Goal: Task Accomplishment & Management: Use online tool/utility

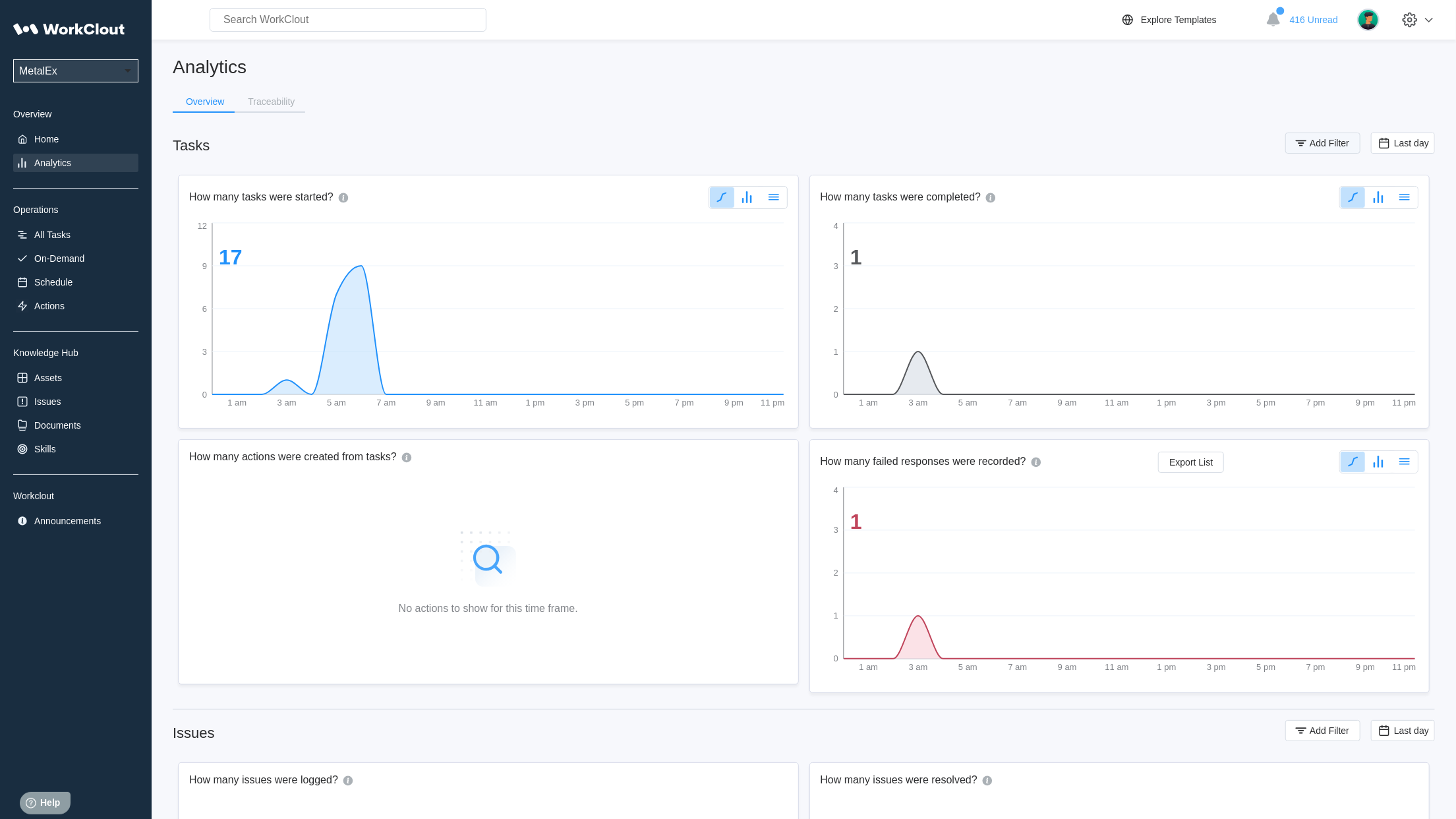
click at [1343, 142] on span "Add Filter" at bounding box center [1329, 143] width 39 height 9
click at [937, 188] on div "Assignee" at bounding box center [969, 195] width 123 height 18
click at [935, 248] on div "Tag" at bounding box center [977, 243] width 126 height 11
click at [1149, 191] on div "Tag" at bounding box center [1201, 195] width 264 height 18
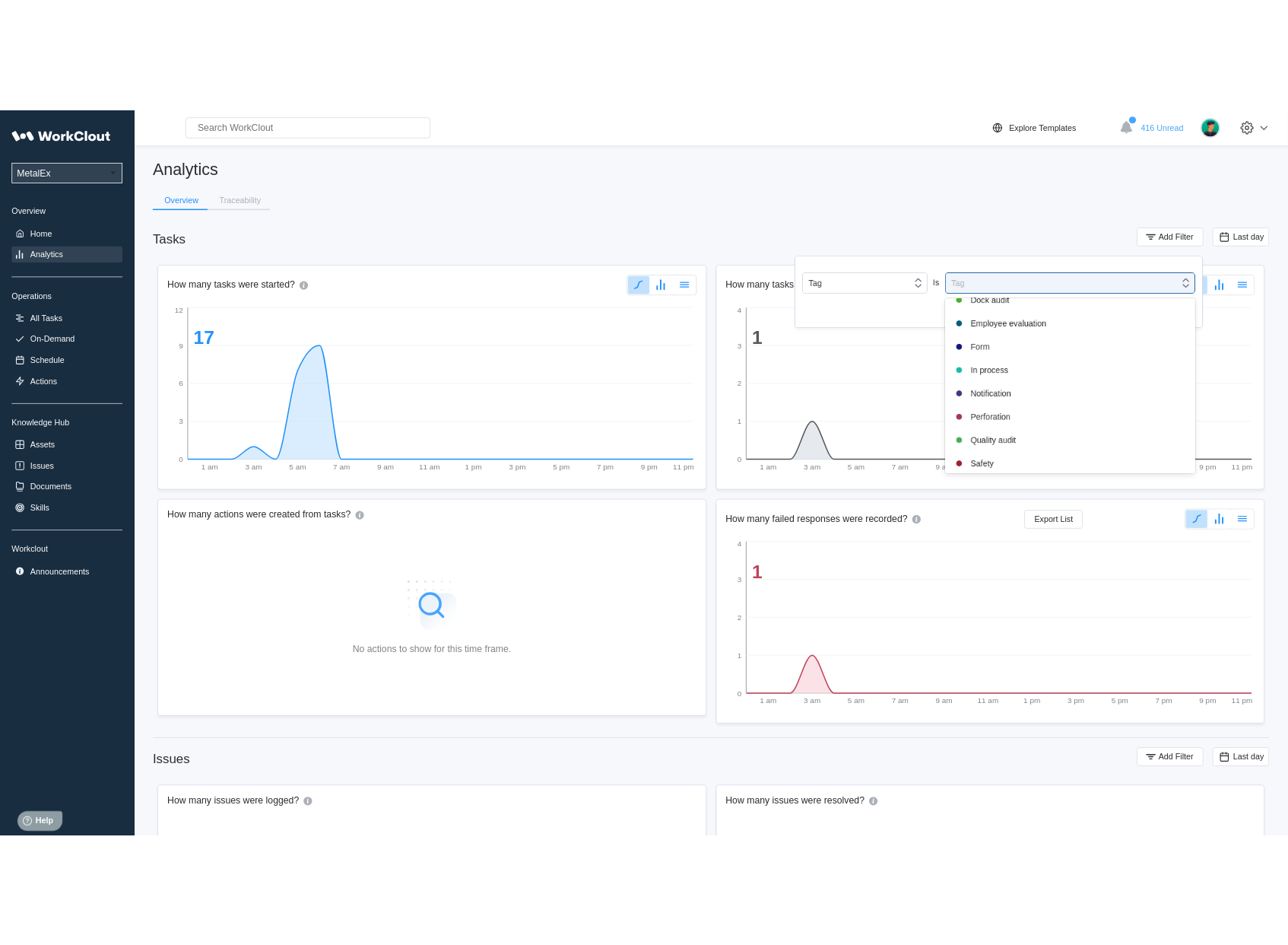
scroll to position [320, 0]
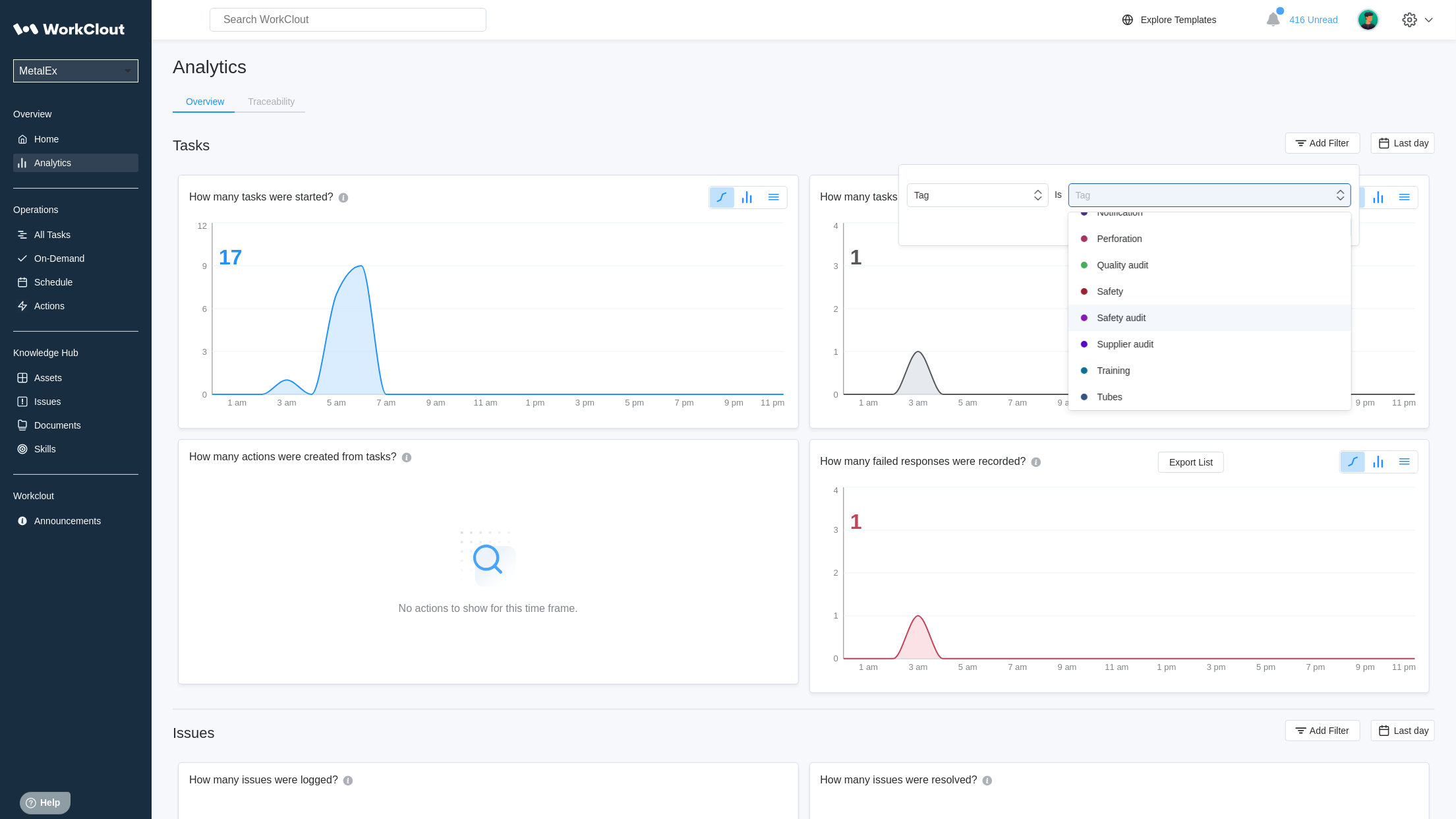
click at [1125, 325] on div "Safety audit" at bounding box center [1209, 317] width 267 height 15
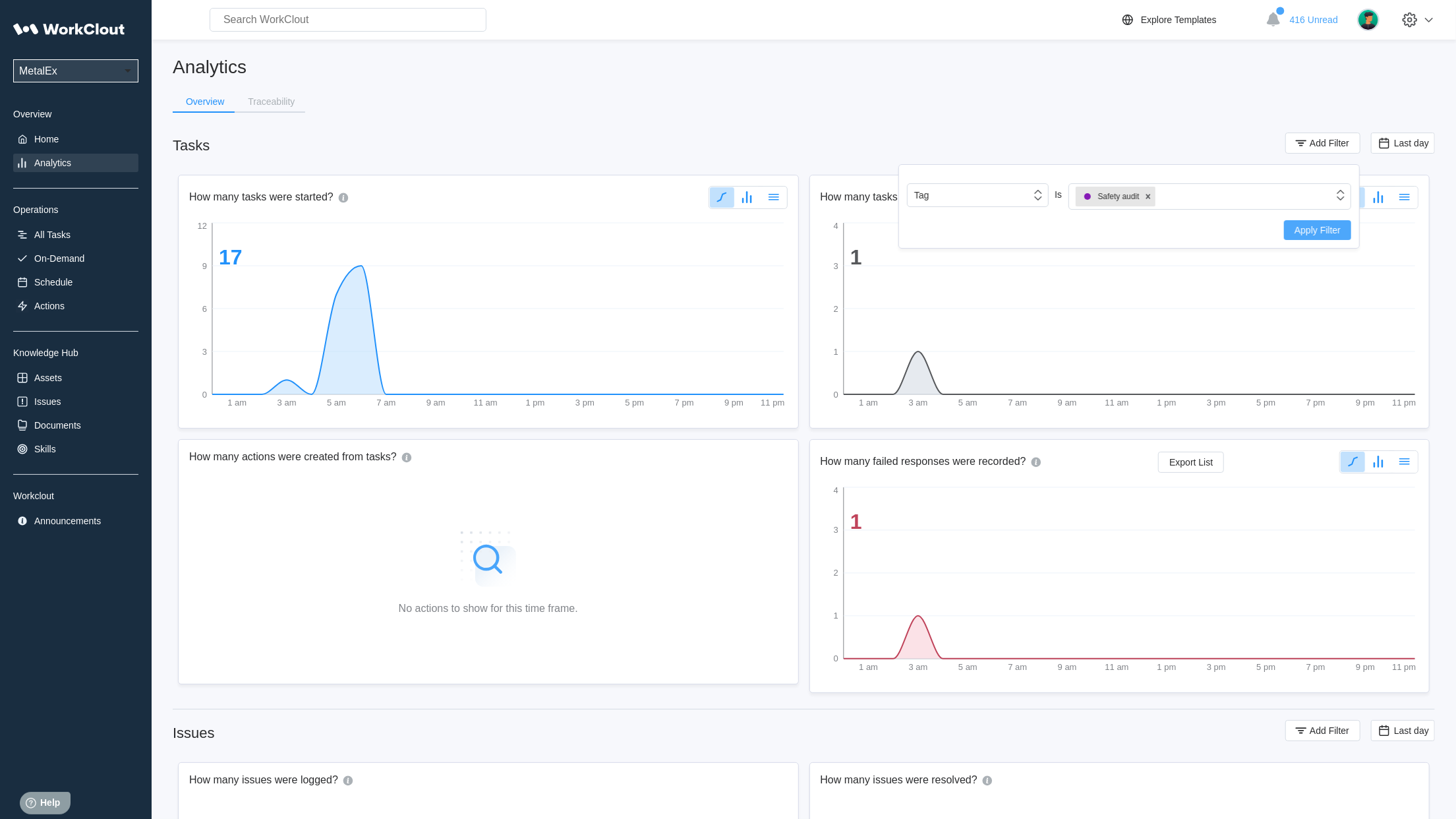
click at [1309, 230] on span "Apply Filter" at bounding box center [1317, 229] width 46 height 9
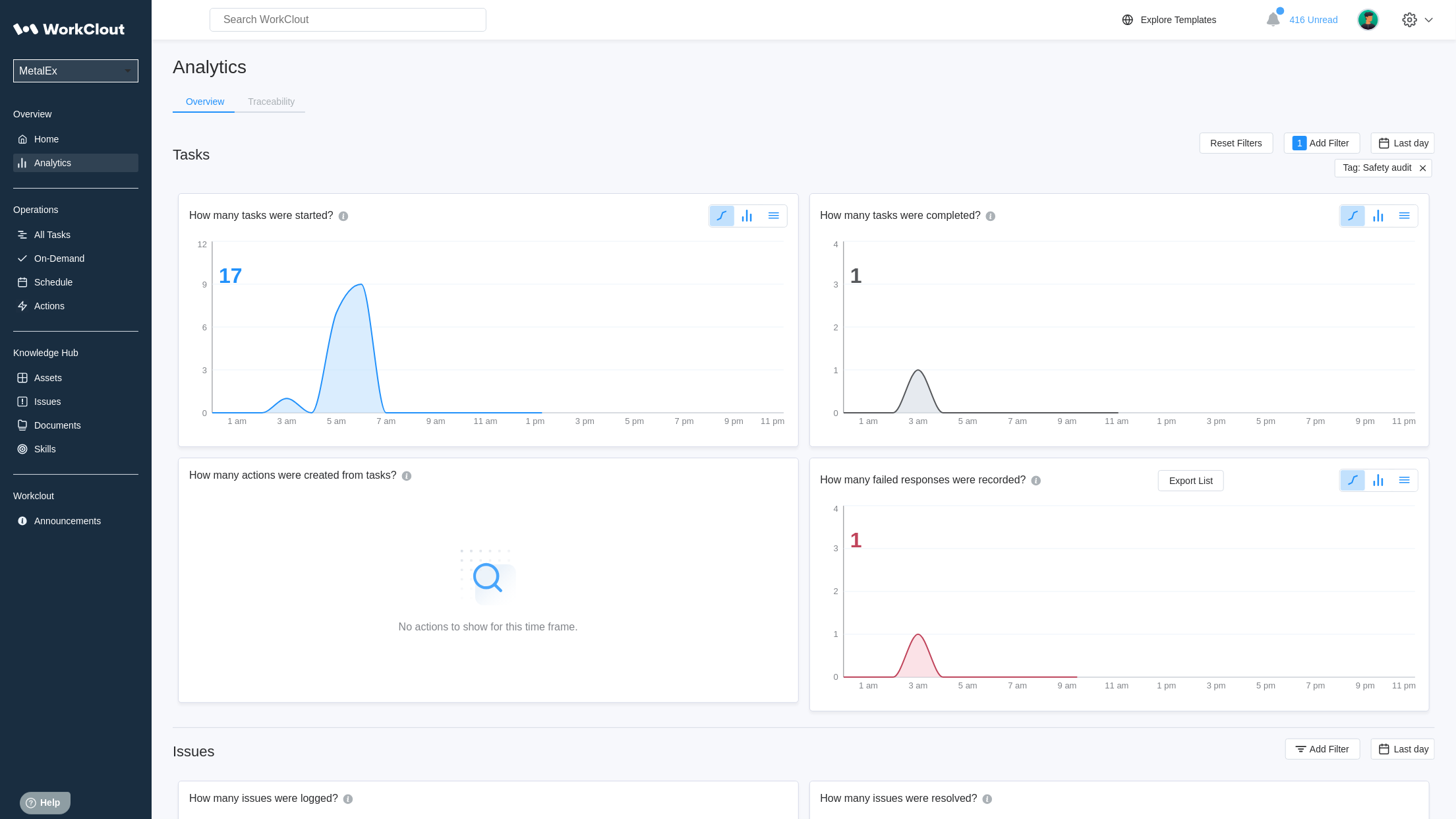
click at [1401, 172] on span "Tag: Safety audit" at bounding box center [1377, 167] width 68 height 12
drag, startPoint x: 1403, startPoint y: 153, endPoint x: 1405, endPoint y: 146, distance: 7.3
click at [1404, 151] on span "Last day" at bounding box center [1403, 143] width 64 height 21
click at [1405, 142] on span "Last day" at bounding box center [1412, 143] width 35 height 11
click at [1398, 276] on div "Custom" at bounding box center [1402, 274] width 70 height 11
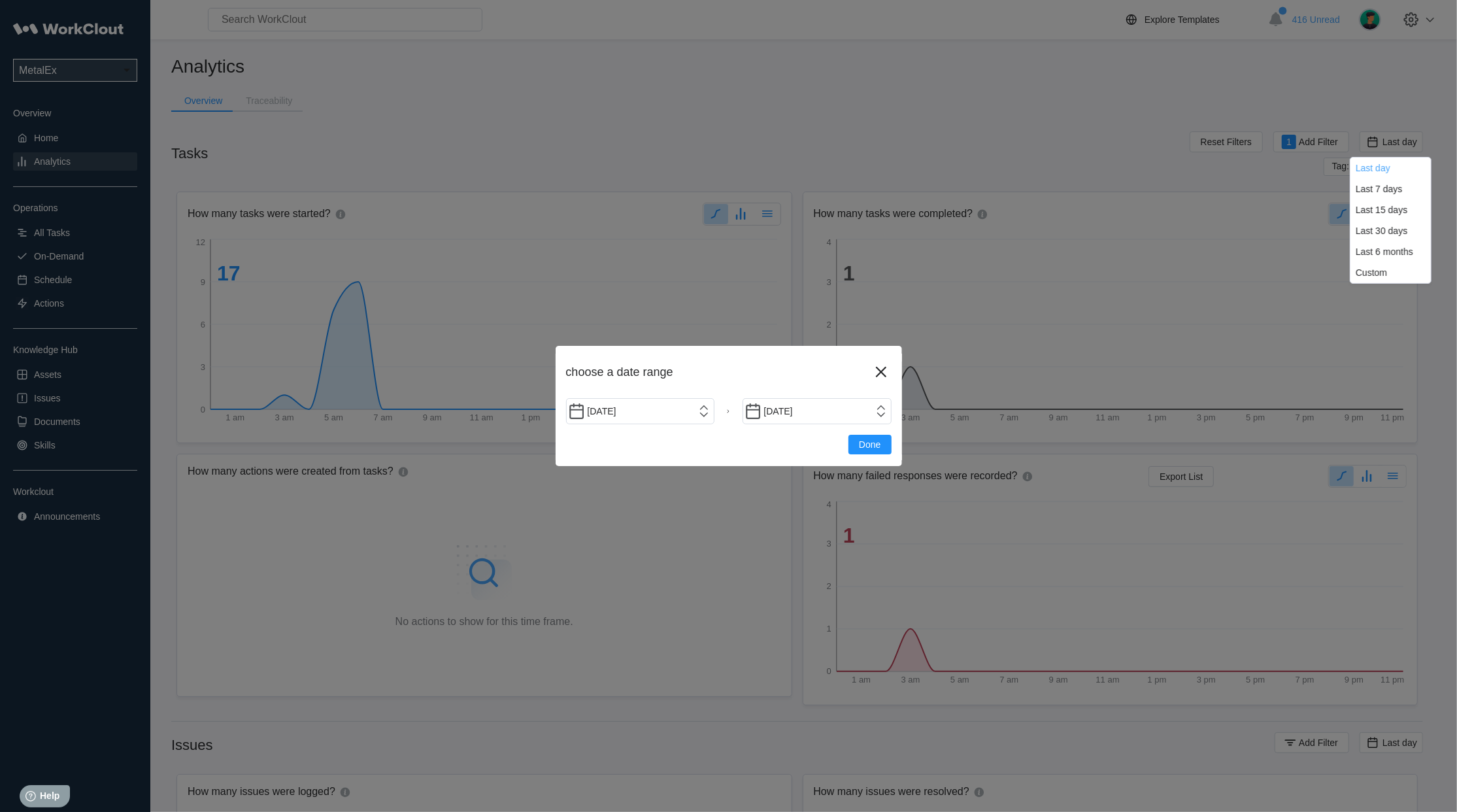
click at [723, 410] on div "[DATE] [DATE]" at bounding box center [728, 411] width 326 height 26
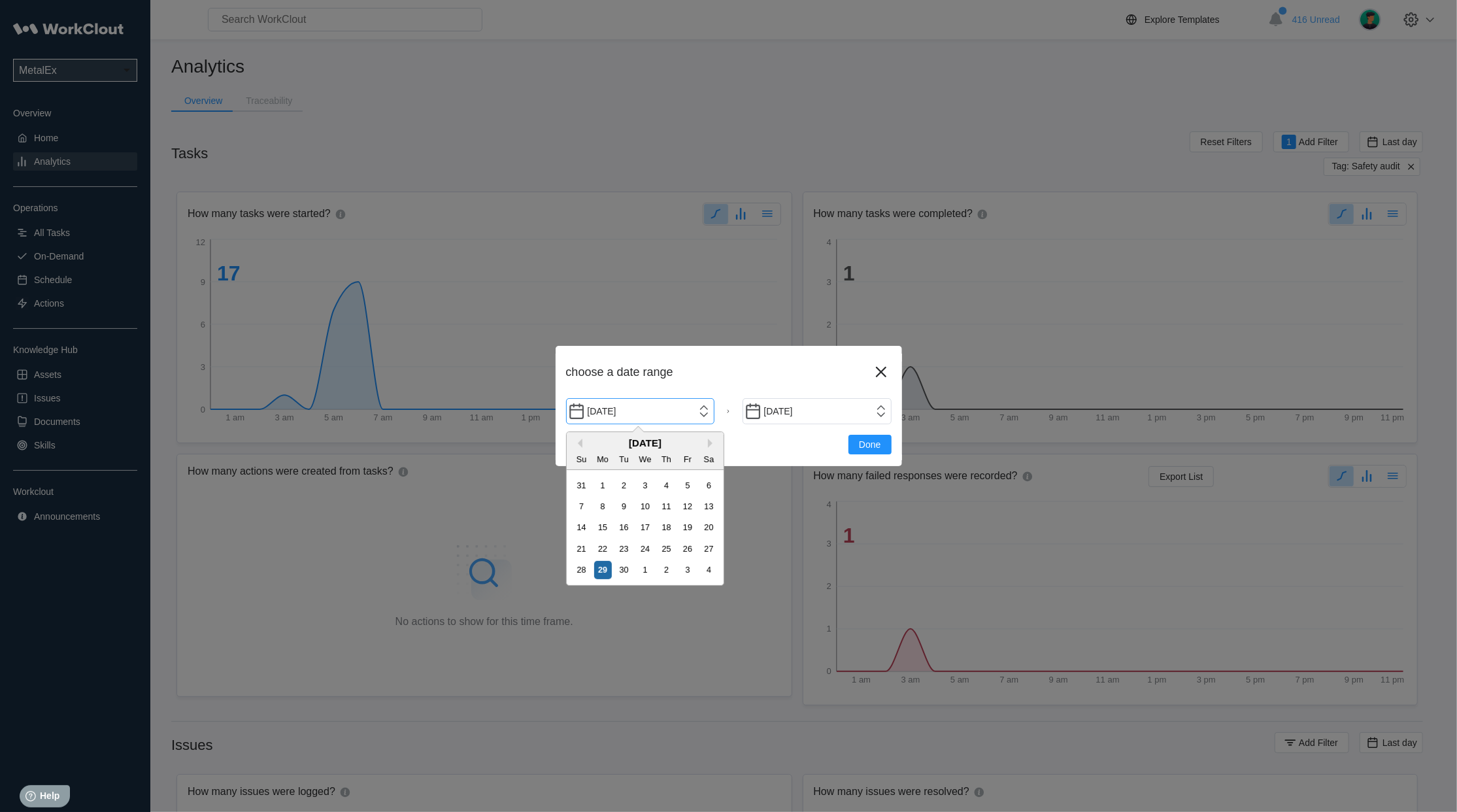
click at [699, 410] on input "[DATE]" at bounding box center [641, 411] width 149 height 26
click at [597, 482] on div "1" at bounding box center [603, 485] width 17 height 17
type input "[DATE]"
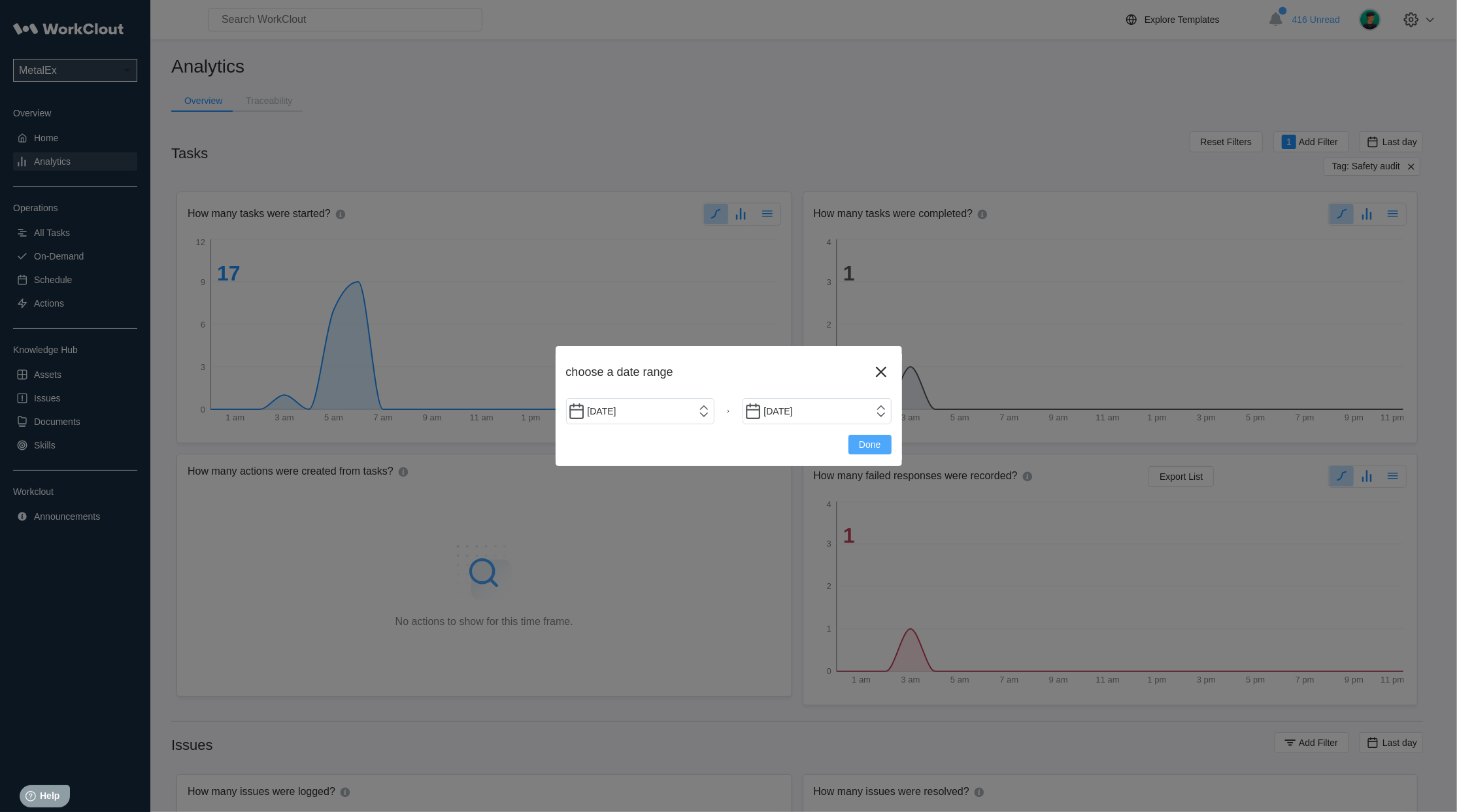
click at [872, 444] on span "Done" at bounding box center [869, 444] width 22 height 9
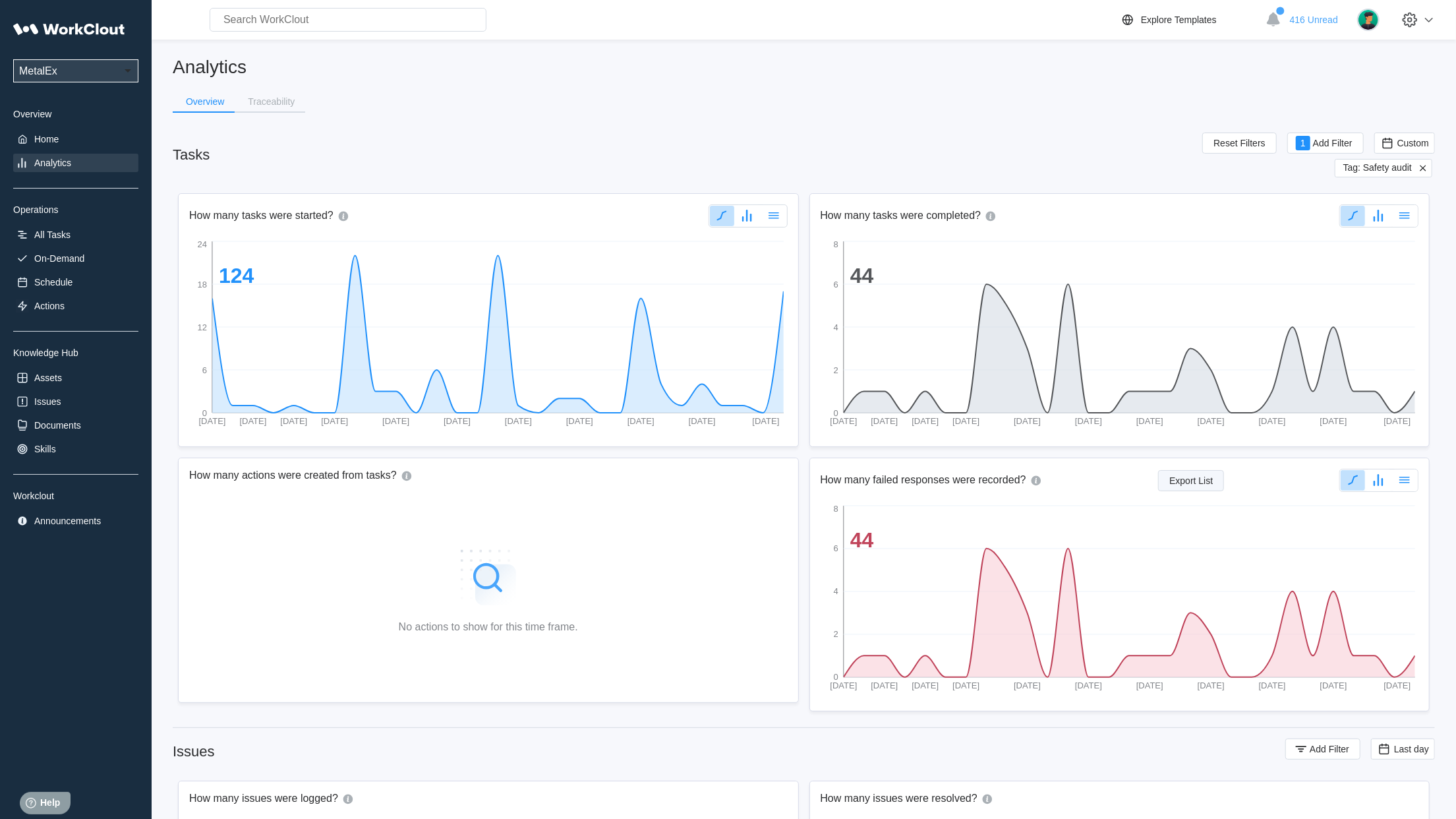
click at [1187, 481] on span "Export List" at bounding box center [1191, 480] width 44 height 9
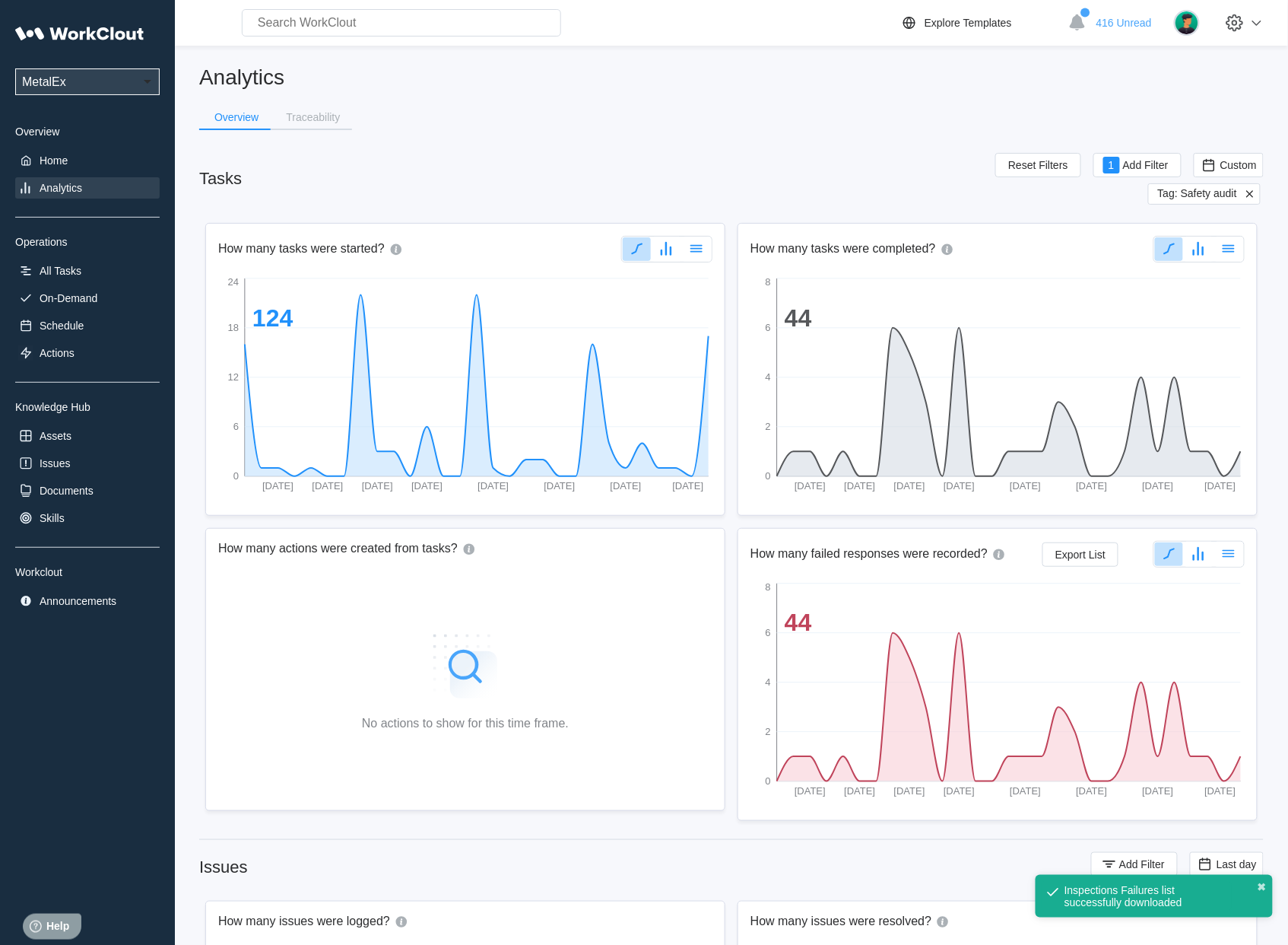
click at [934, 127] on div "Analytics Overview Traceability Tasks Reset Filters 1 Add Filter Custom Tag: Sa…" at bounding box center [731, 956] width 1065 height 1784
click at [552, 89] on h2 "Analytics" at bounding box center [731, 77] width 1065 height 27
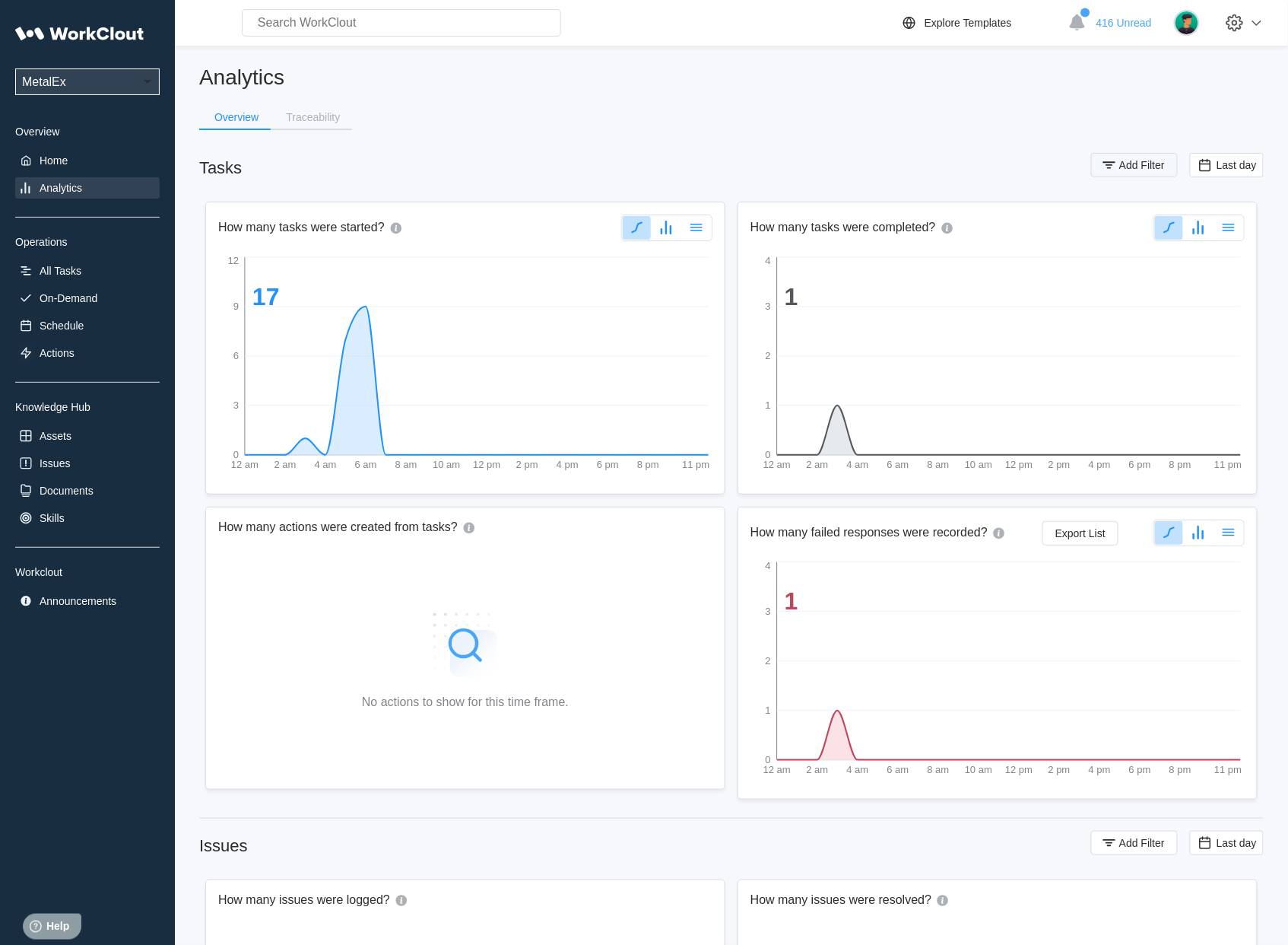
click at [1152, 165] on span "Add Filter" at bounding box center [1142, 165] width 45 height 11
click at [767, 216] on div "Assignee" at bounding box center [727, 225] width 142 height 21
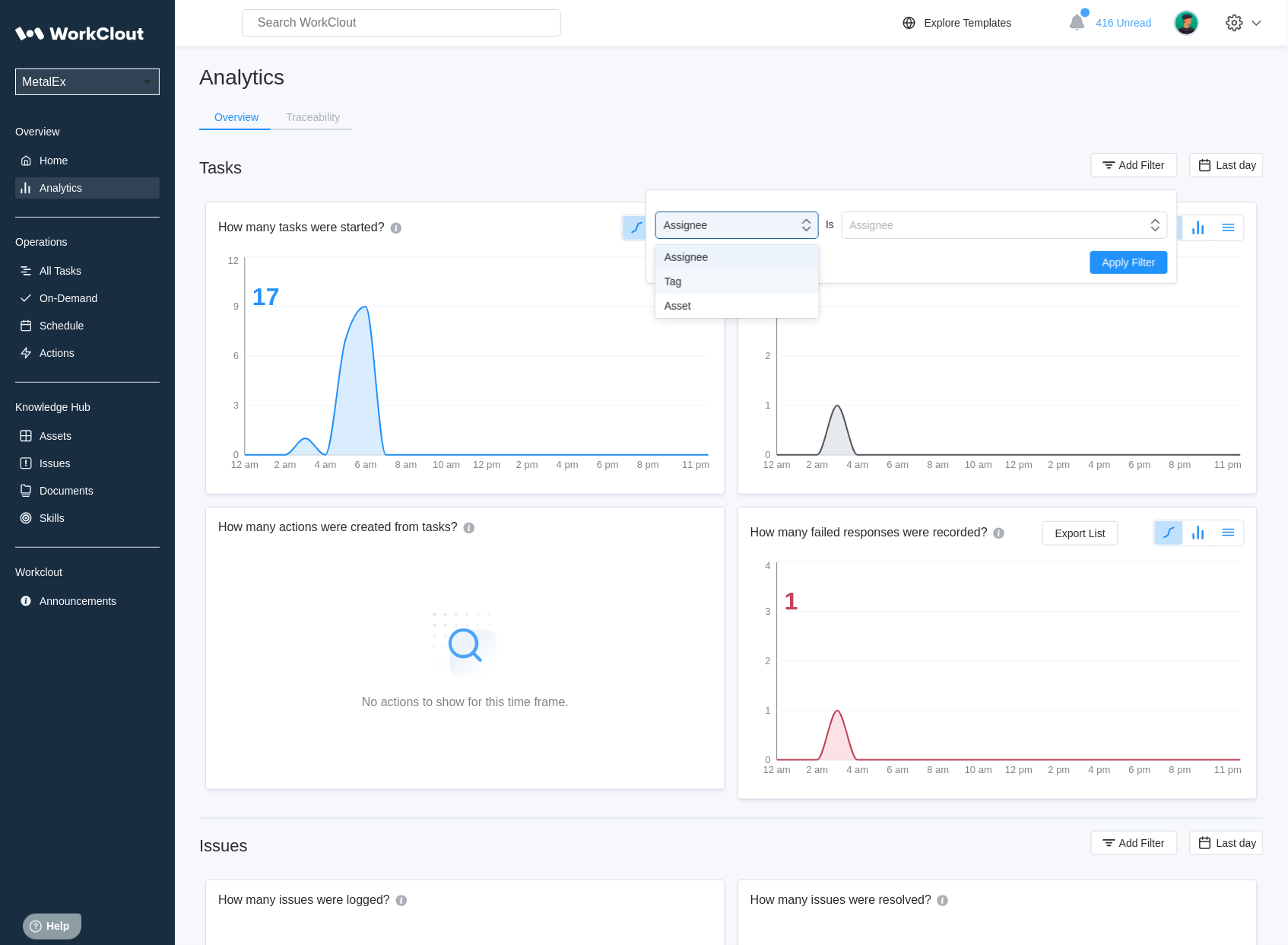
click at [733, 282] on div "Tag" at bounding box center [737, 281] width 145 height 12
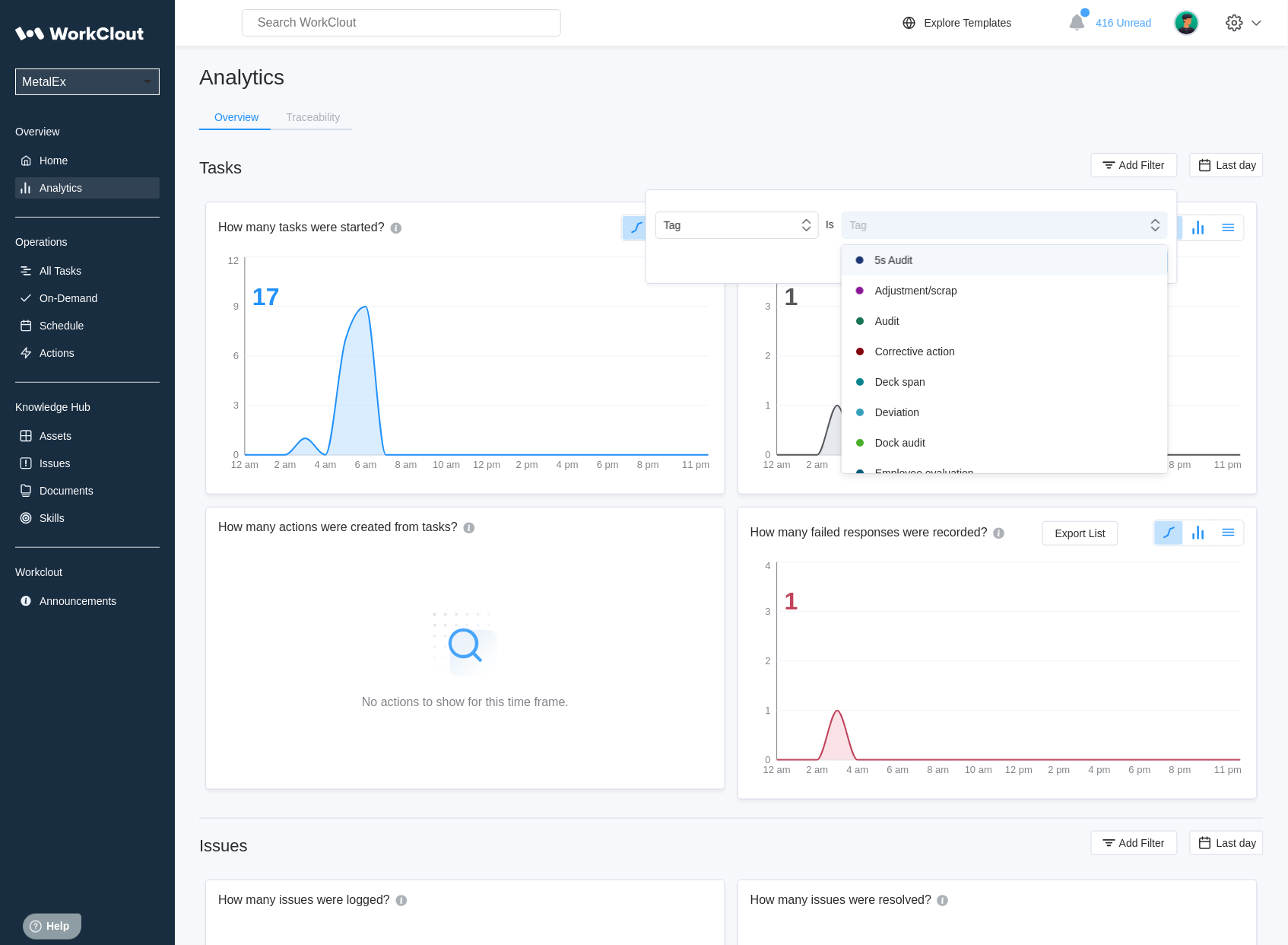
click at [932, 216] on div "Tag" at bounding box center [995, 225] width 305 height 21
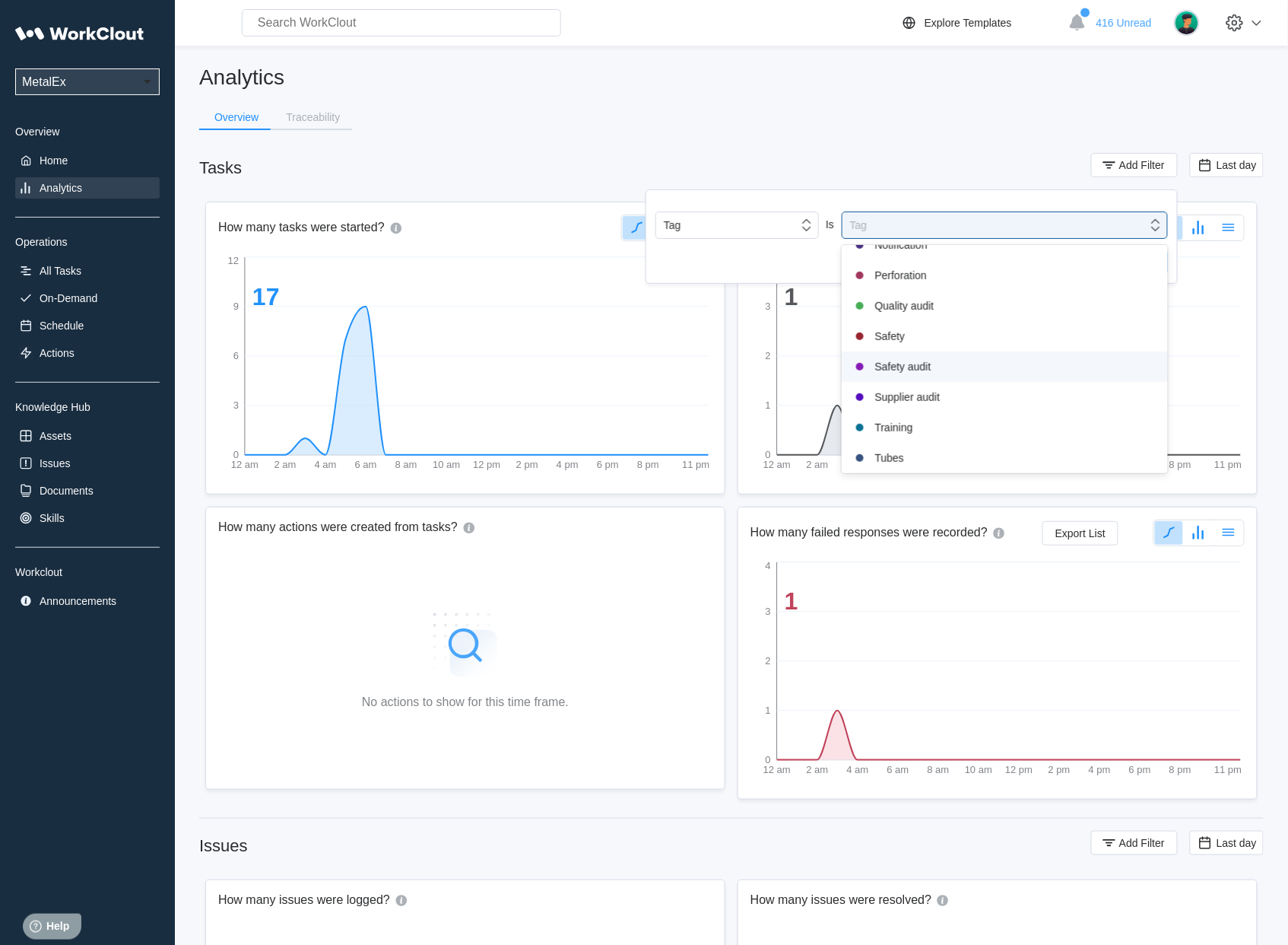
click at [923, 375] on div "Safety audit" at bounding box center [1004, 366] width 308 height 18
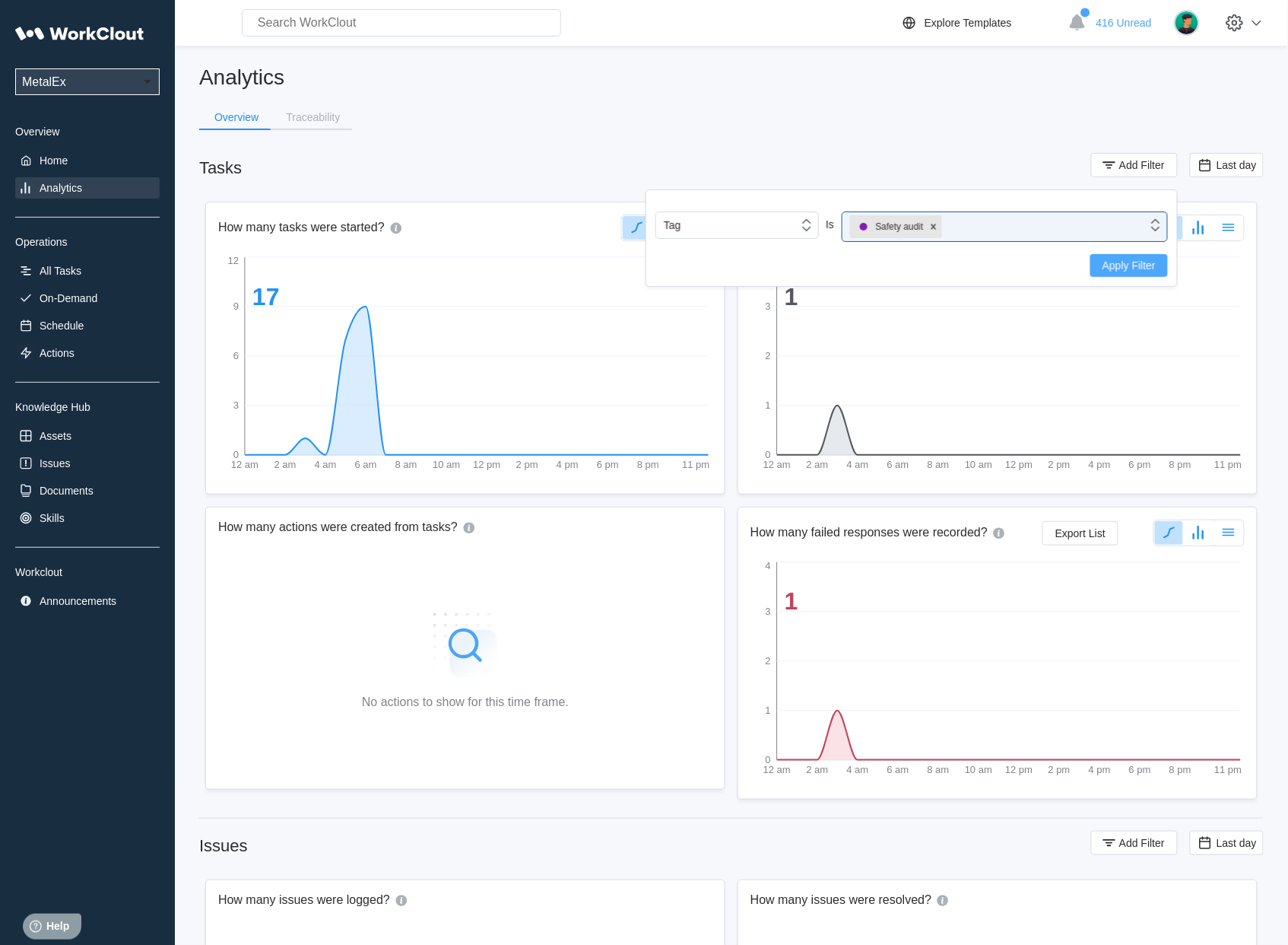
click at [1120, 265] on span "Apply Filter" at bounding box center [1130, 265] width 54 height 11
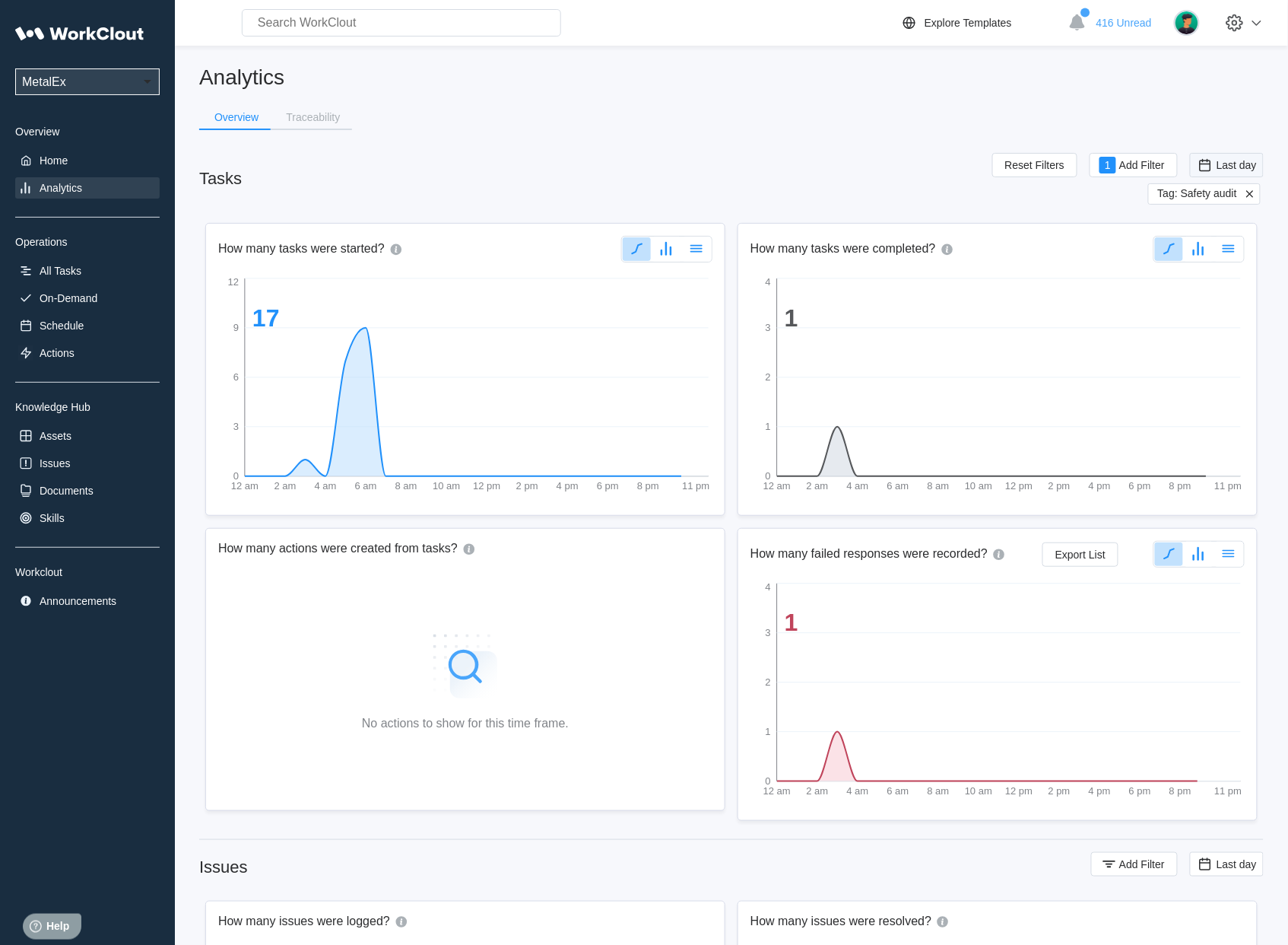
click at [1229, 162] on span "Last day" at bounding box center [1237, 165] width 41 height 12
click at [1194, 323] on div "Custom" at bounding box center [1226, 317] width 93 height 24
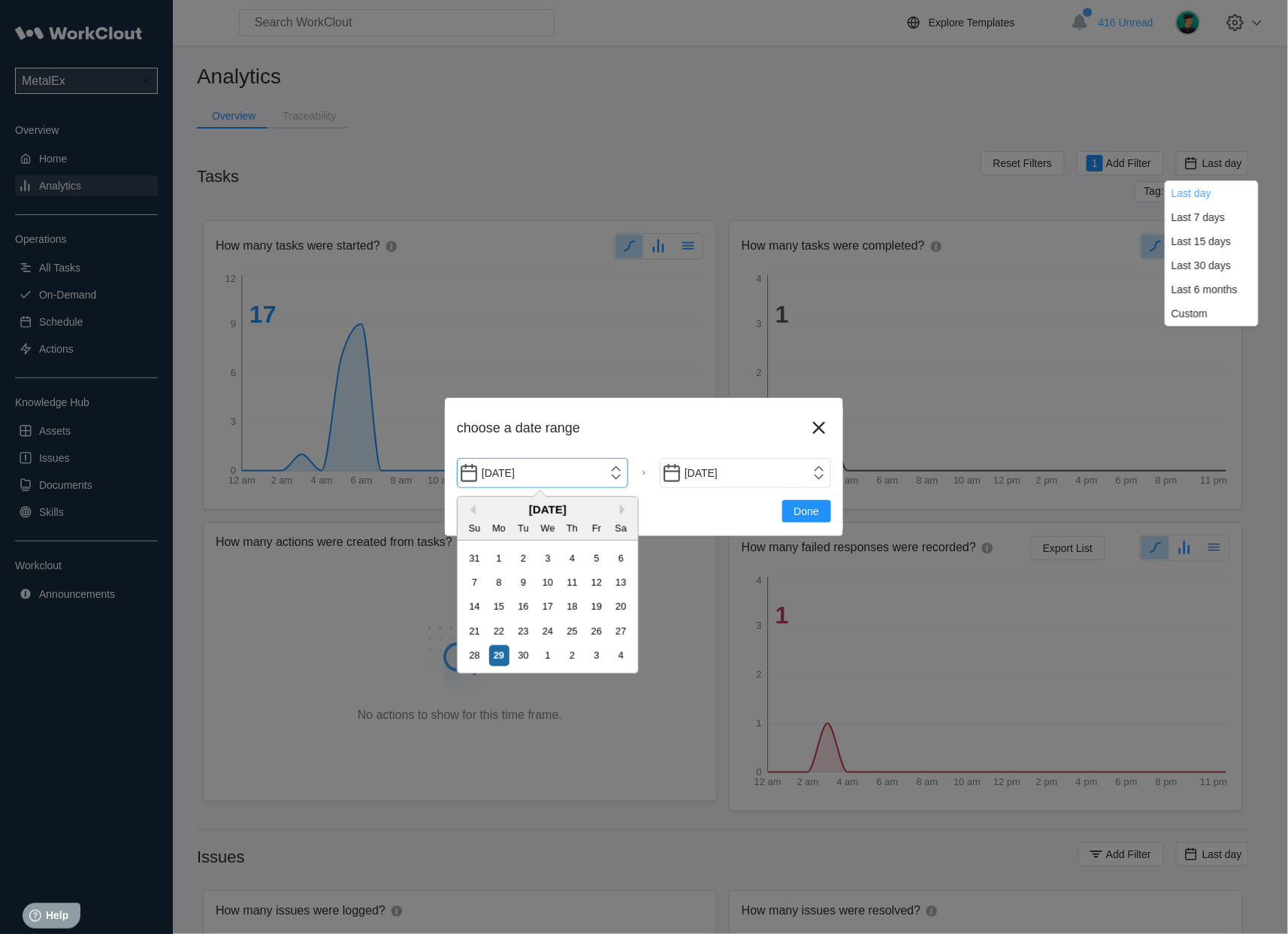
click at [614, 472] on input "[DATE]" at bounding box center [543, 473] width 172 height 30
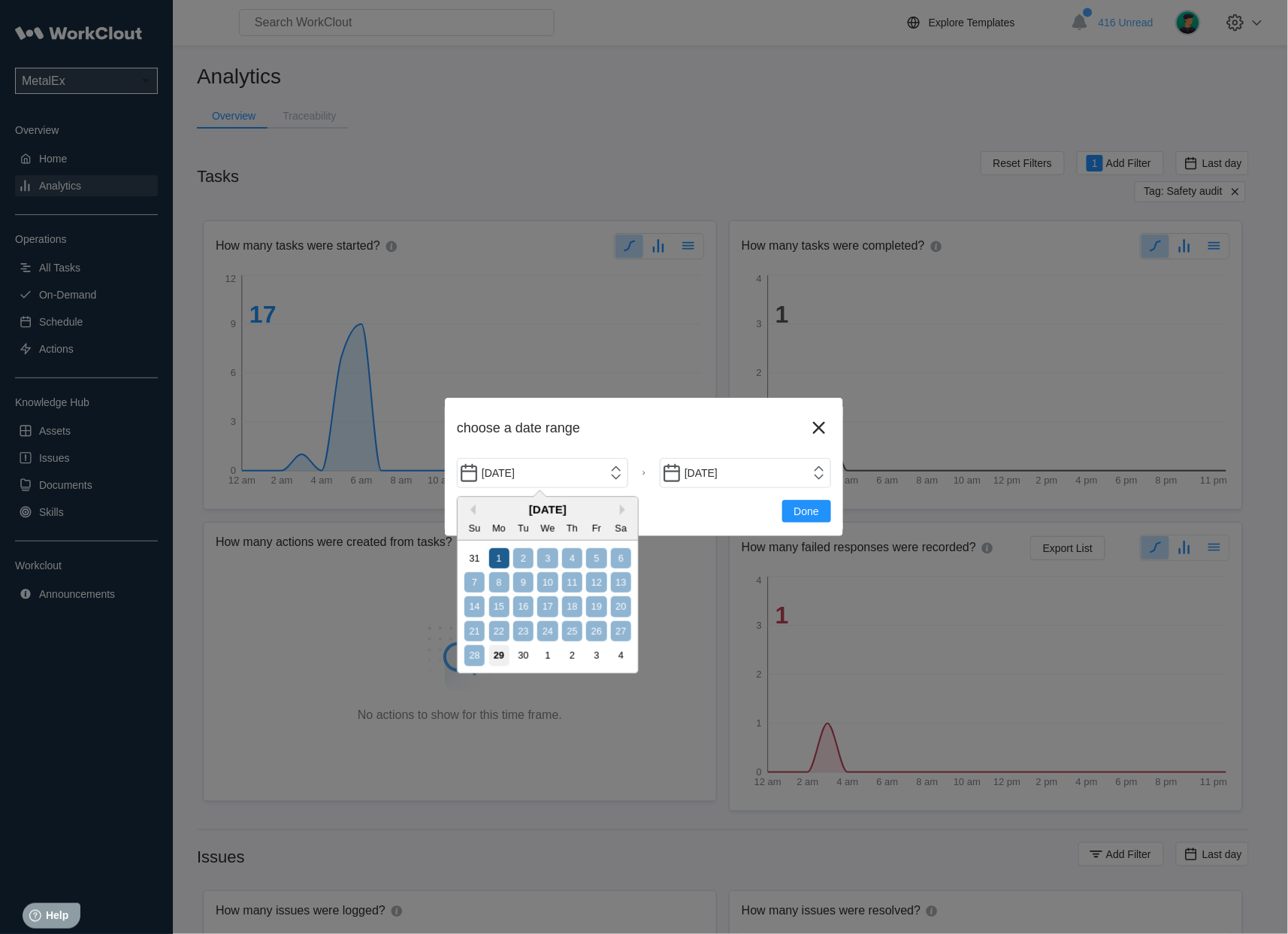
click at [491, 561] on div "1" at bounding box center [499, 558] width 20 height 20
type input "[DATE]"
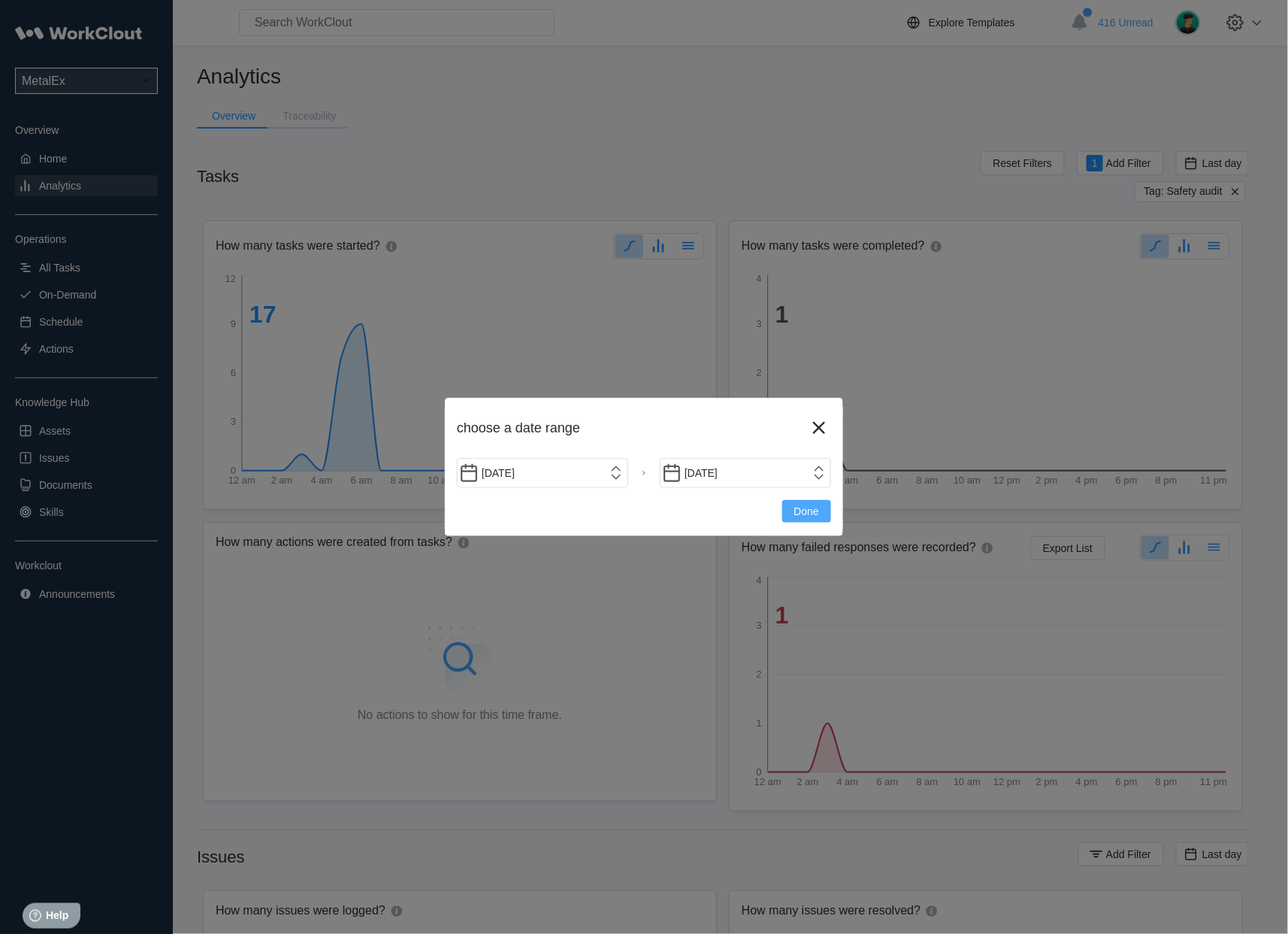
click at [781, 514] on div "Done" at bounding box center [644, 505] width 375 height 35
click at [804, 513] on span "Done" at bounding box center [806, 511] width 25 height 10
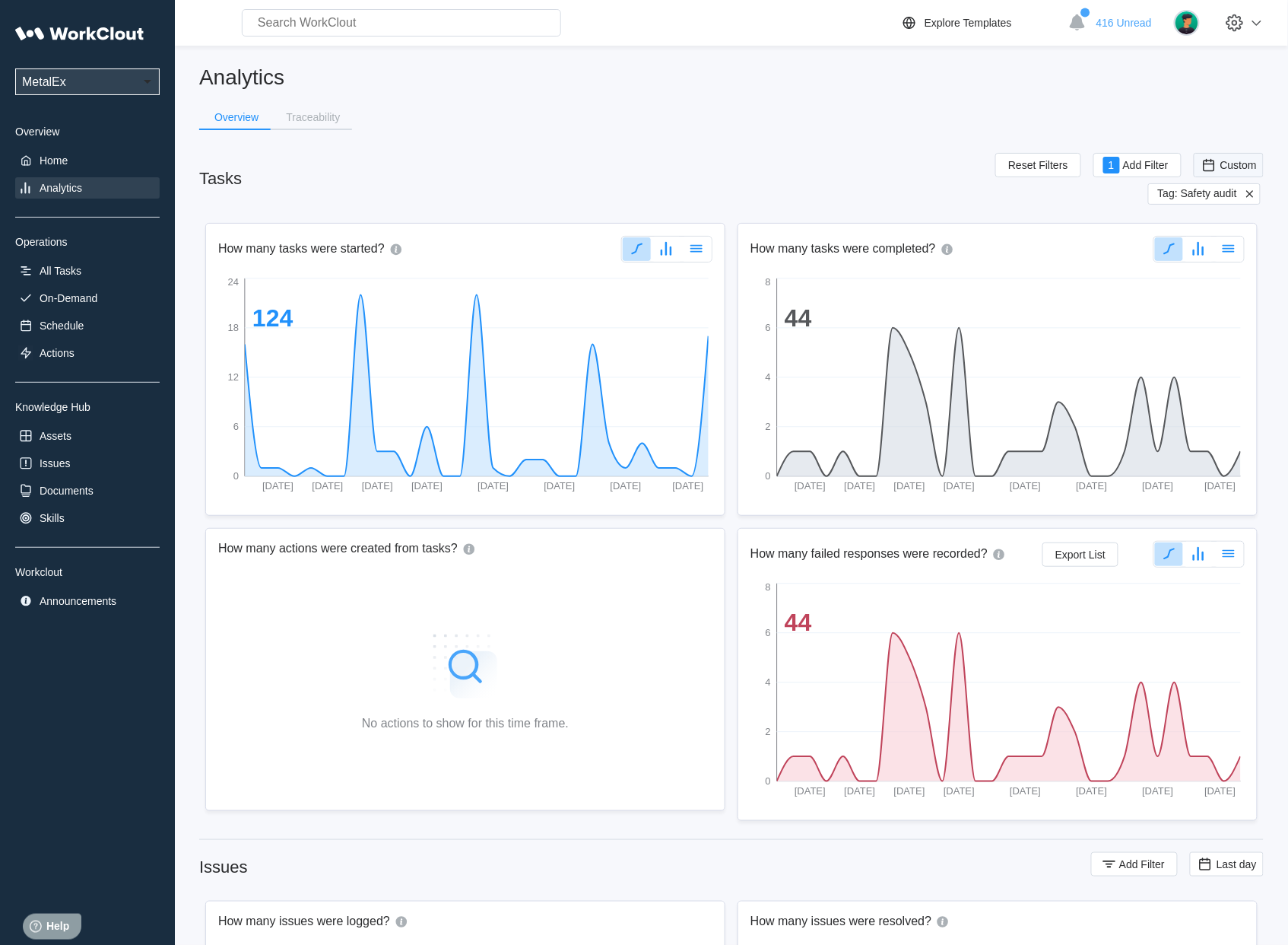
click at [1238, 157] on div "Custom" at bounding box center [1228, 165] width 56 height 17
click at [1196, 312] on div "Custom" at bounding box center [1205, 317] width 37 height 12
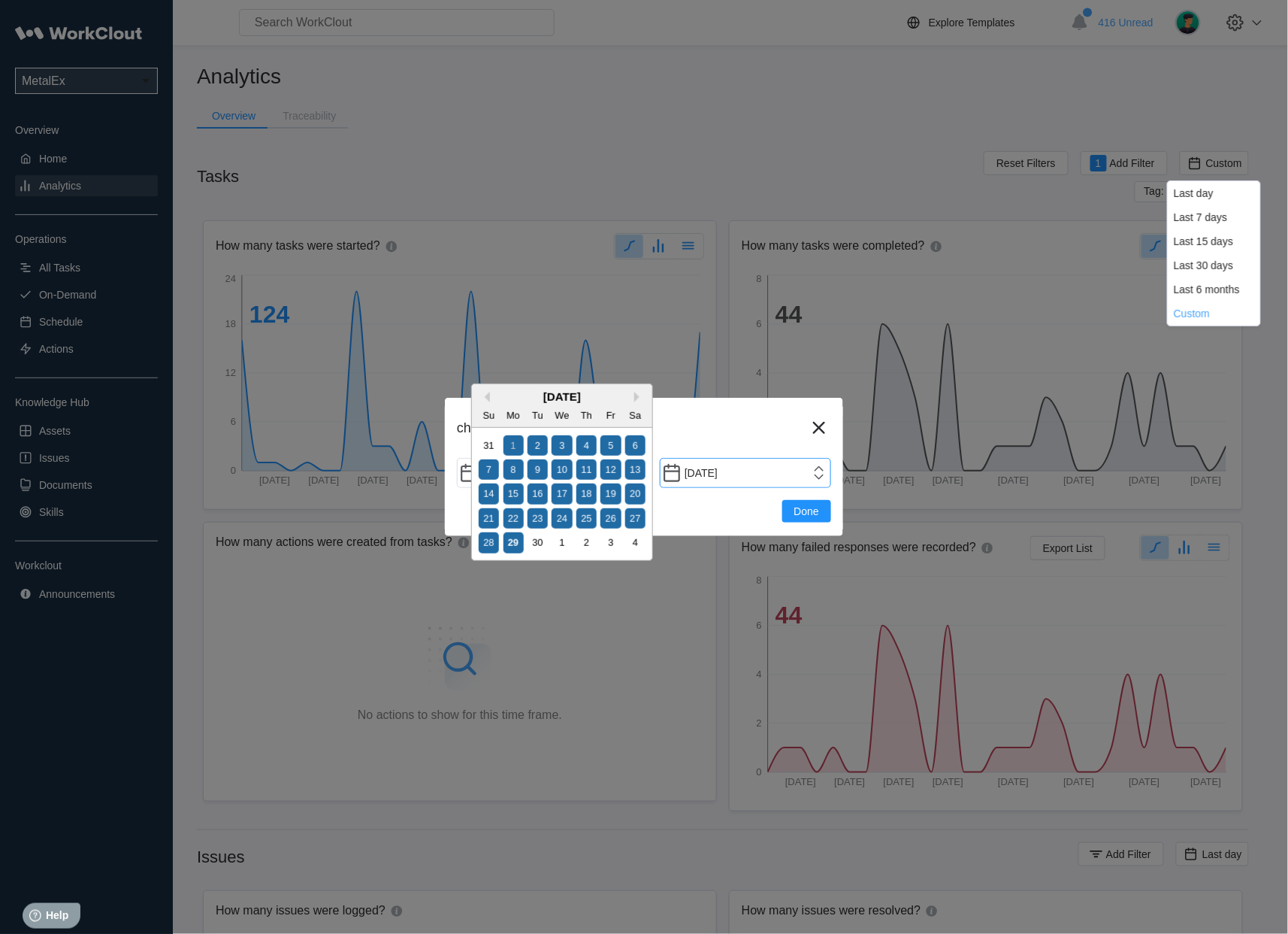
click at [819, 472] on input "[DATE]" at bounding box center [746, 473] width 172 height 30
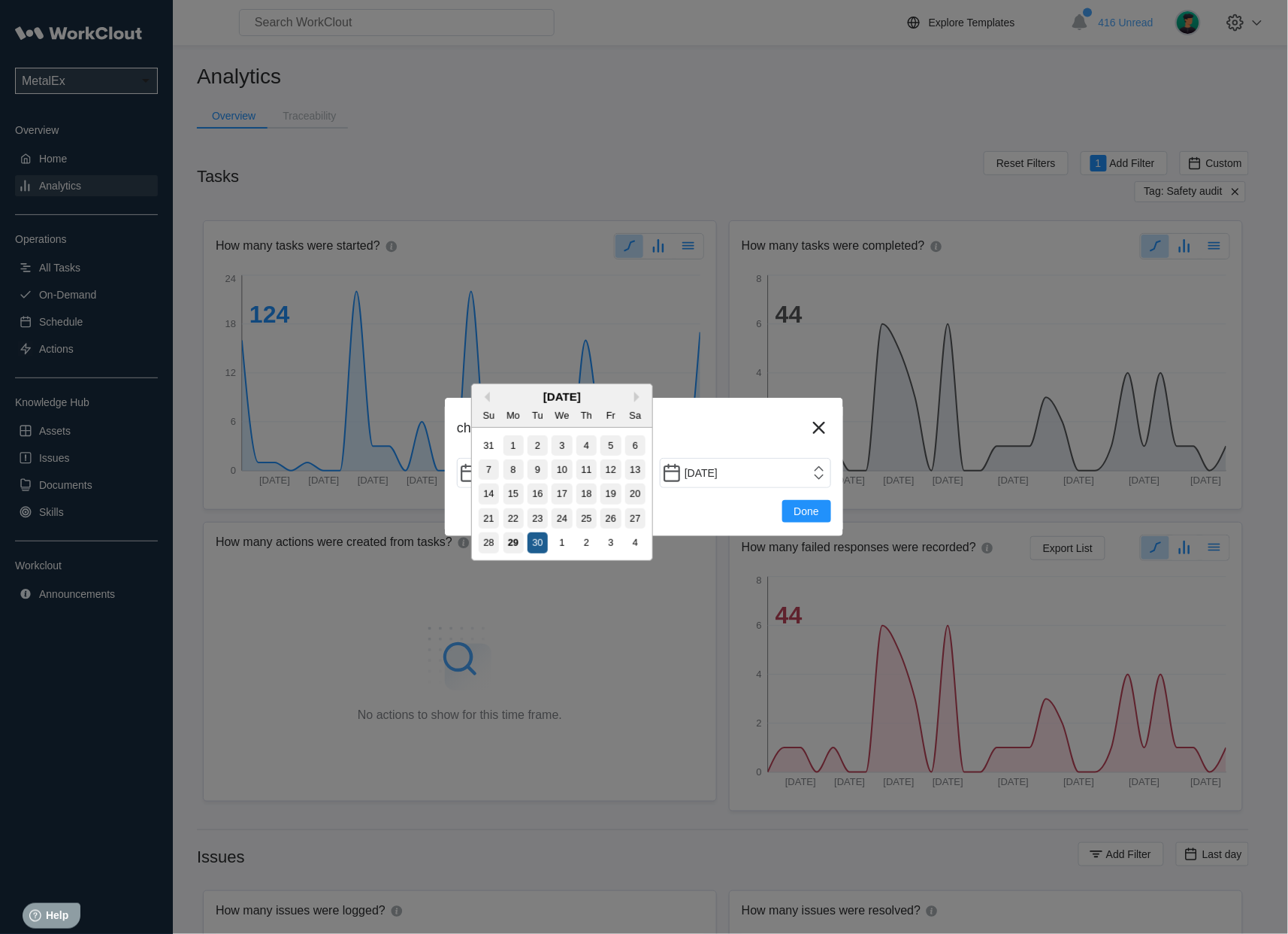
click at [533, 542] on div "30" at bounding box center [537, 542] width 20 height 20
type input "09/30/2025"
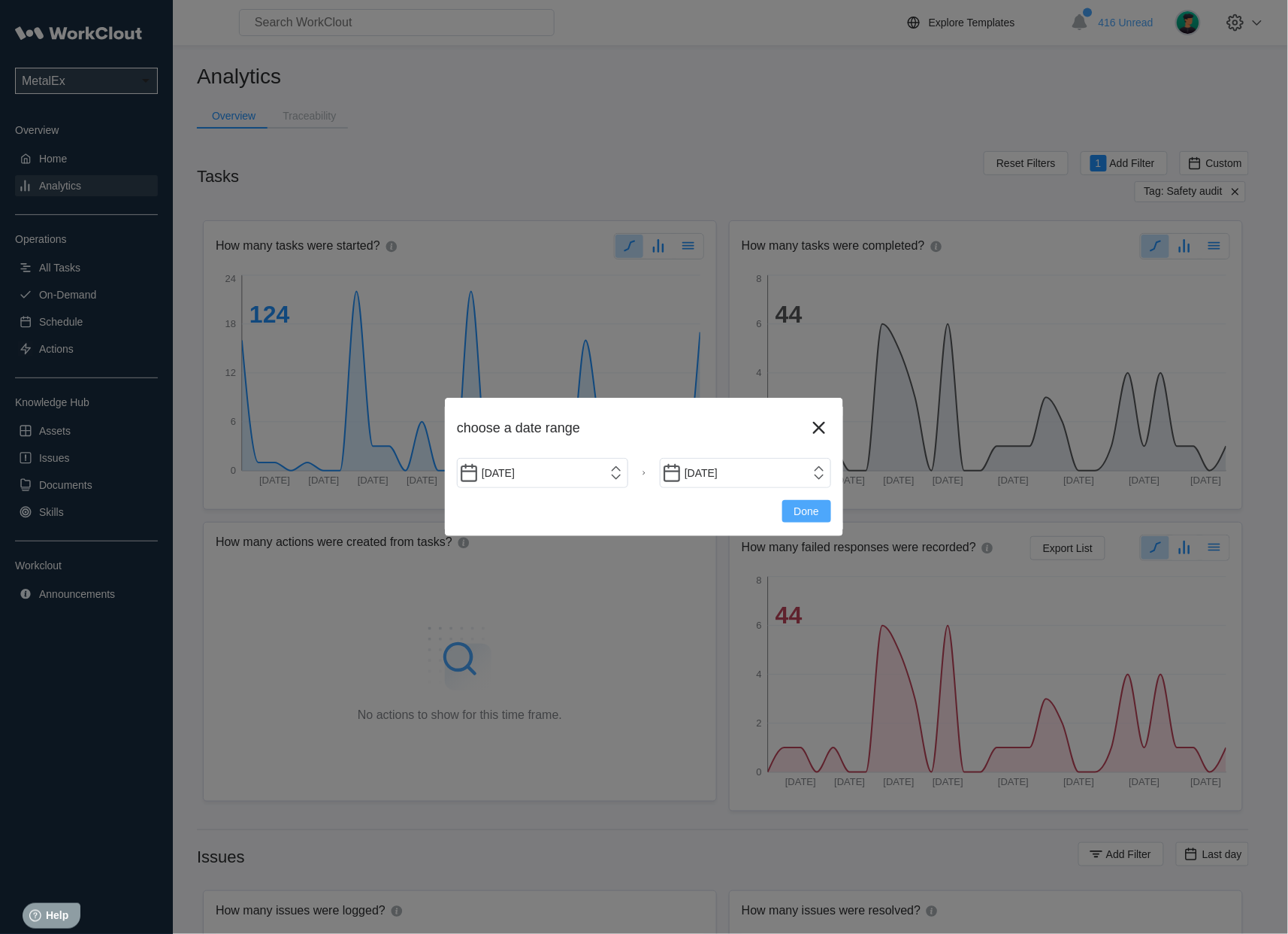
click at [819, 506] on button "Done" at bounding box center [806, 511] width 49 height 22
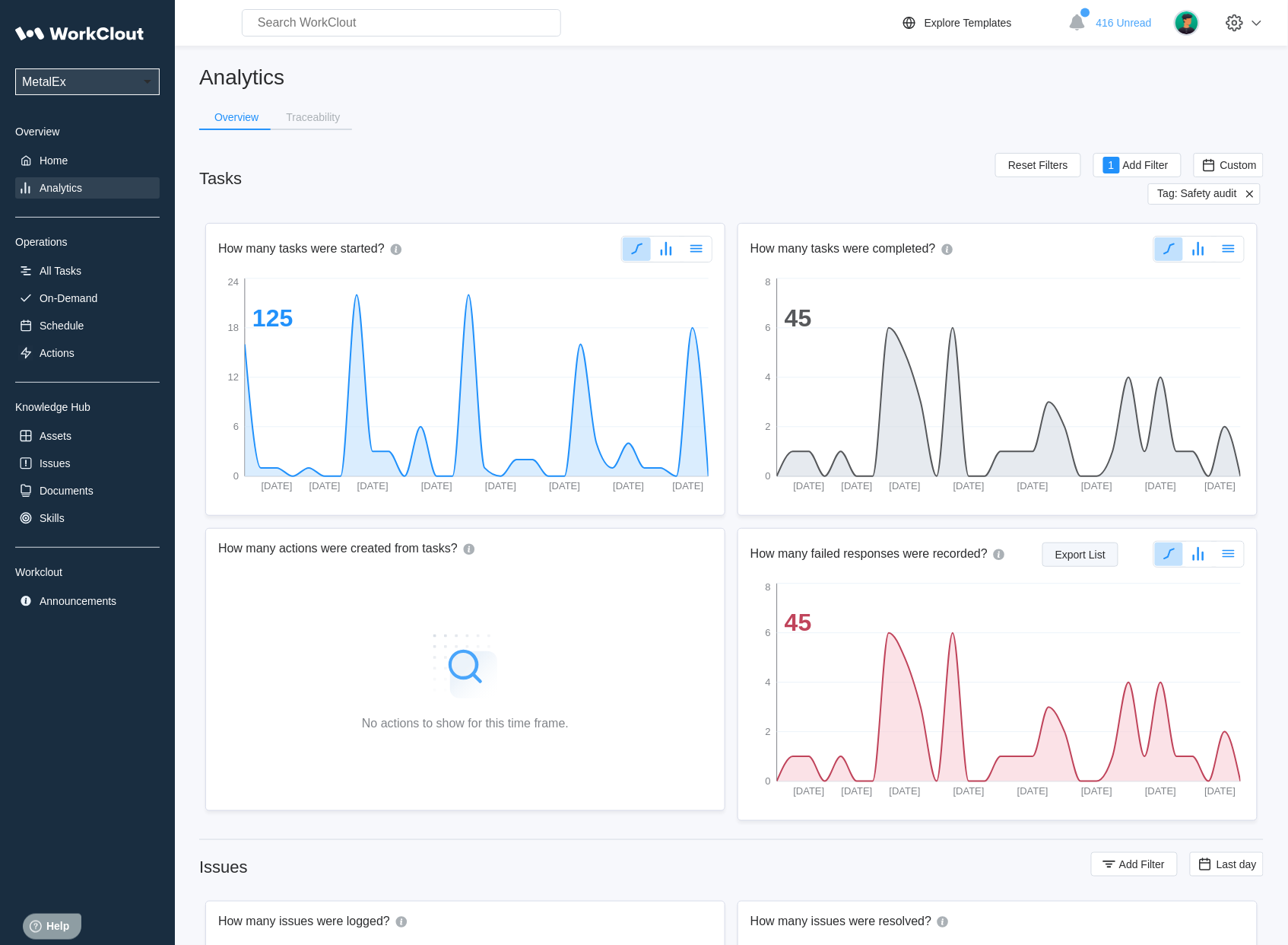
click at [1083, 561] on button "Export List" at bounding box center [1081, 554] width 76 height 24
